Goal: Find specific page/section: Locate a particular part of the current website

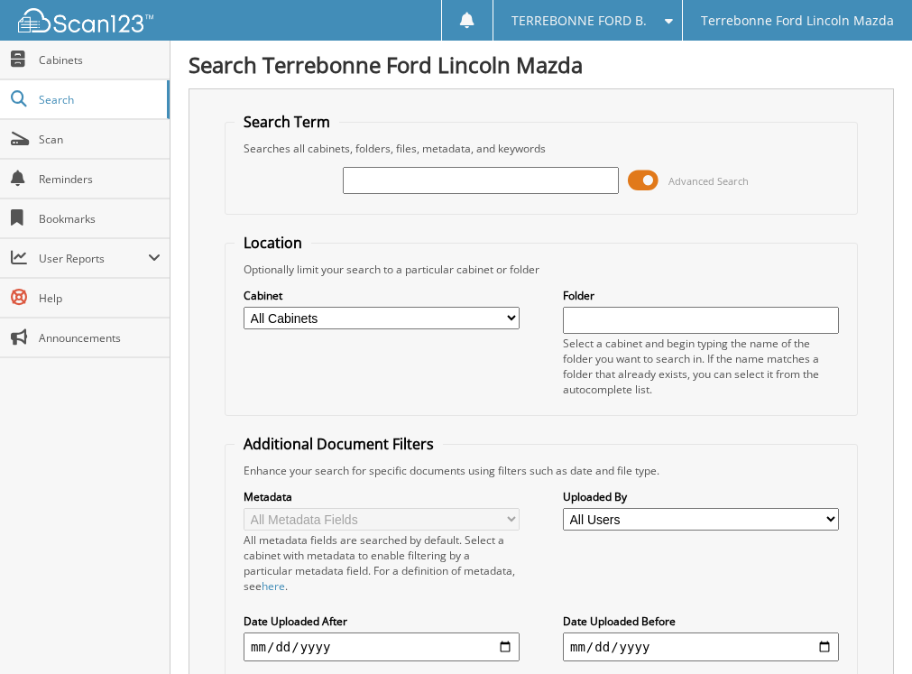
click at [651, 185] on span at bounding box center [643, 180] width 31 height 27
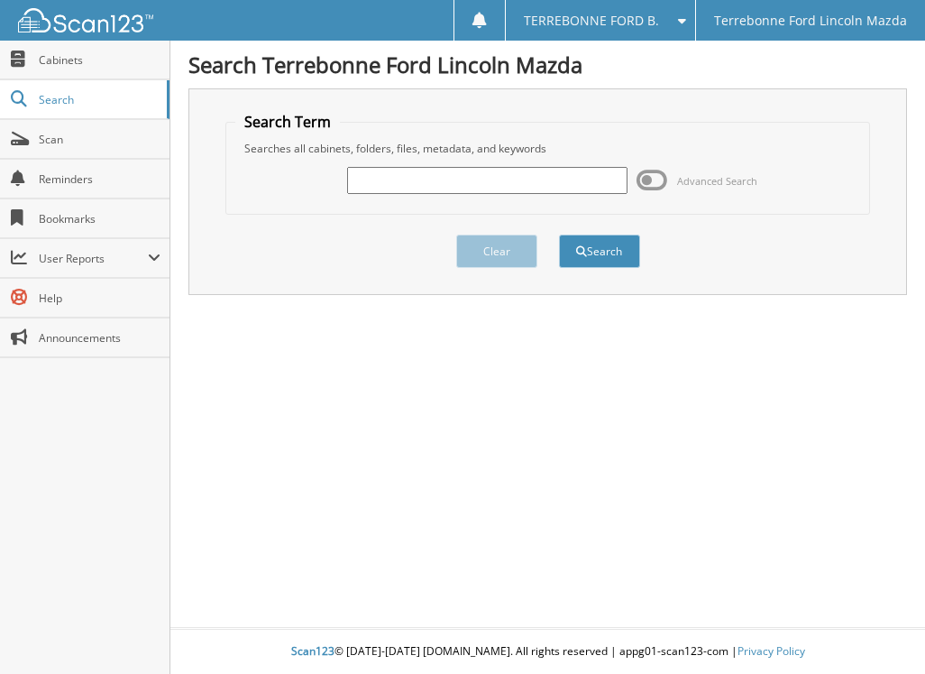
click at [472, 181] on input "text" at bounding box center [487, 180] width 281 height 27
type input "574166"
click at [559, 234] on button "Search" at bounding box center [599, 250] width 81 height 33
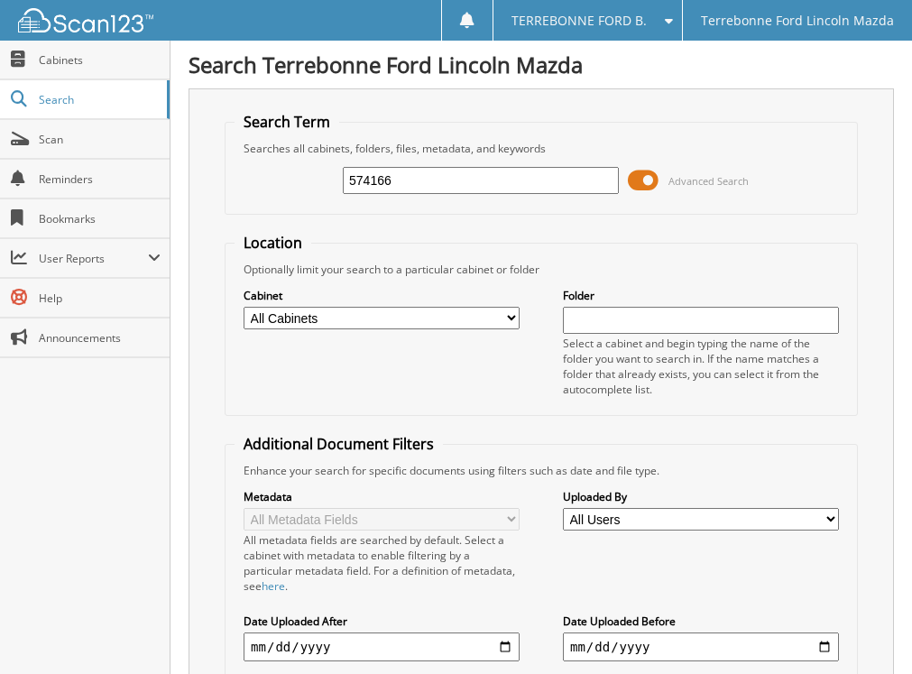
click at [638, 175] on span at bounding box center [643, 180] width 31 height 27
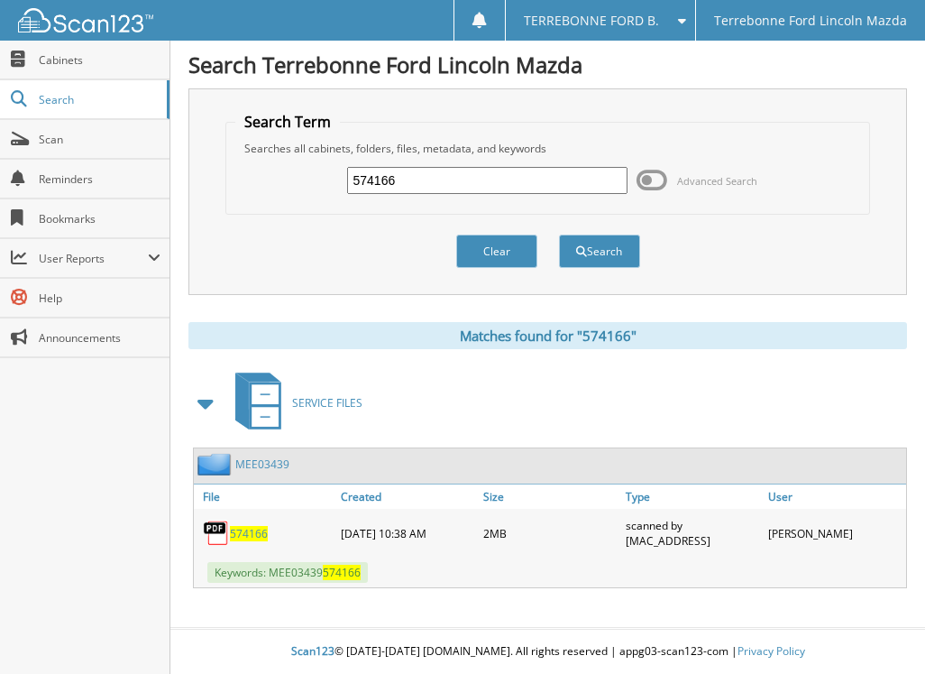
click at [234, 528] on span "574166" at bounding box center [249, 533] width 38 height 15
